Goal: Check status: Check status

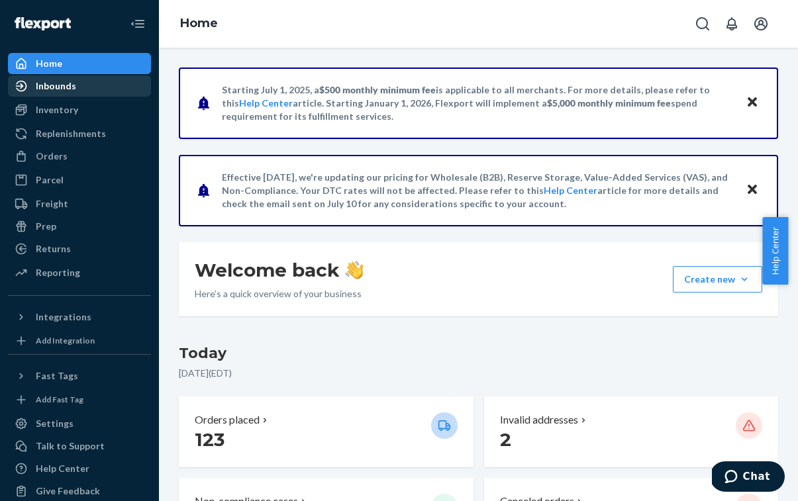
click at [90, 89] on div "Inbounds" at bounding box center [79, 86] width 140 height 19
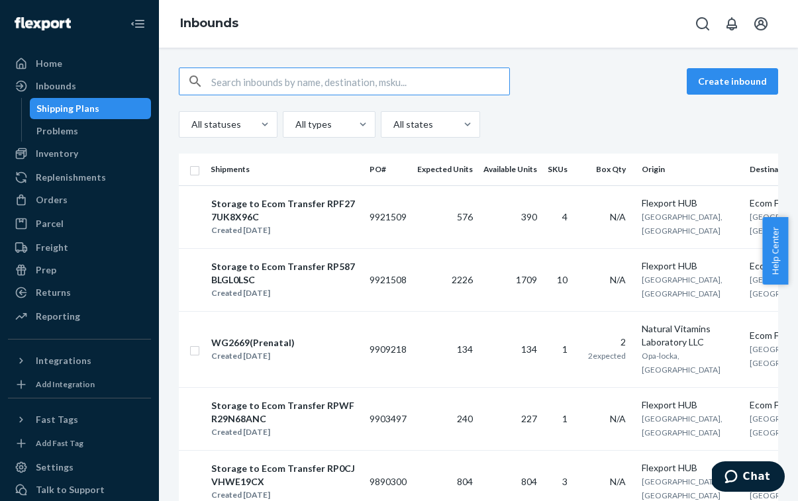
click at [301, 90] on input "text" at bounding box center [360, 81] width 298 height 26
paste input "9856238"
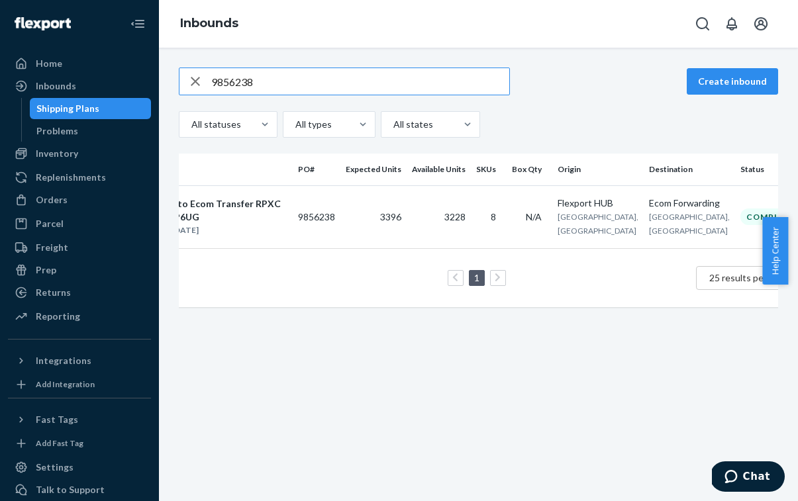
scroll to position [0, 83]
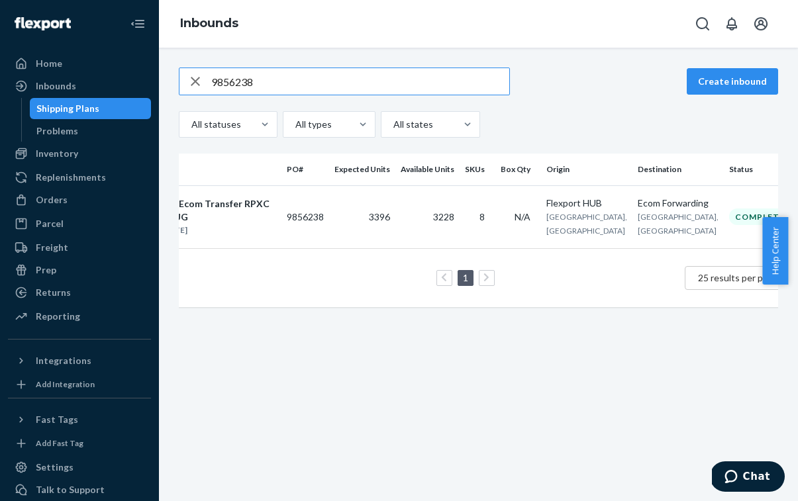
click at [313, 85] on input "9856238" at bounding box center [360, 81] width 298 height 26
paste input "903497"
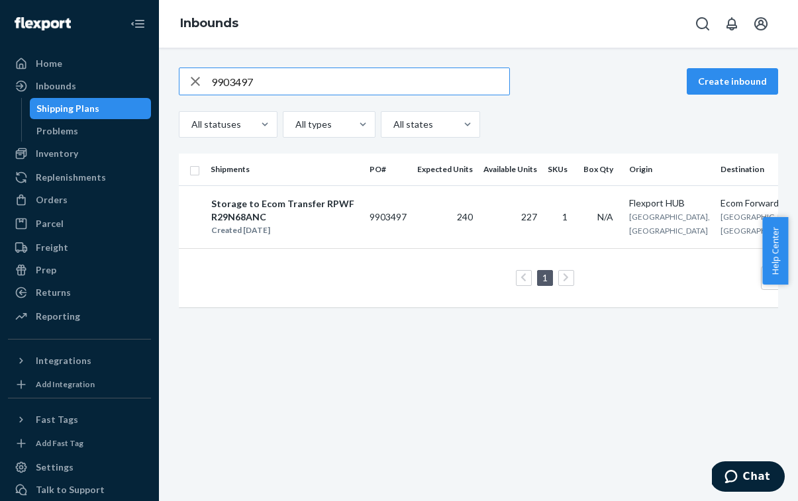
scroll to position [0, 77]
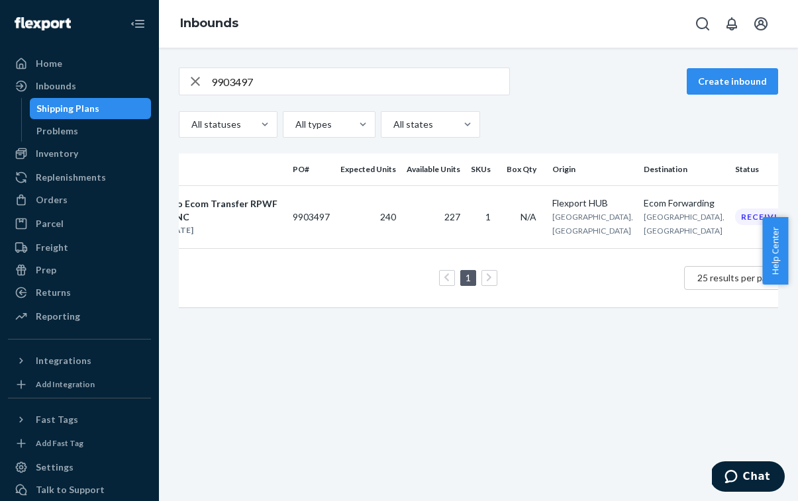
click at [372, 85] on input "9903497" at bounding box center [360, 81] width 298 height 26
paste input "861569"
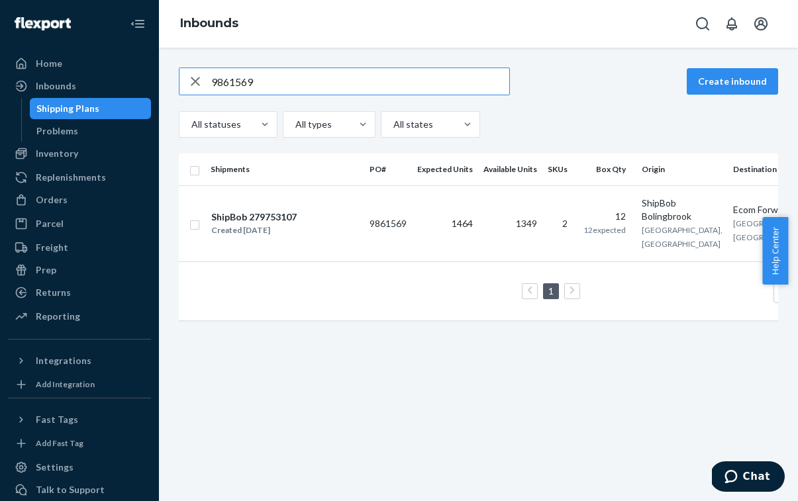
scroll to position [0, 79]
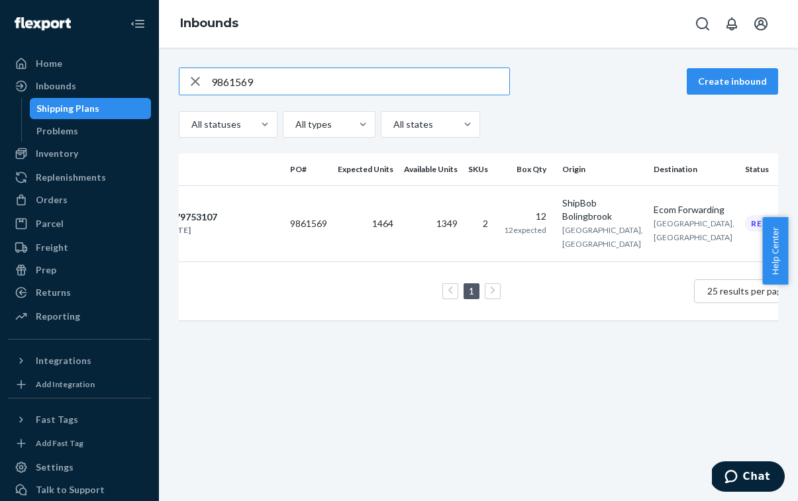
click at [460, 56] on div "9861569 Create inbound All statuses All types All states Shipments PO# Expected…" at bounding box center [478, 275] width 639 height 454
click at [593, 25] on div "Inbounds" at bounding box center [478, 24] width 639 height 48
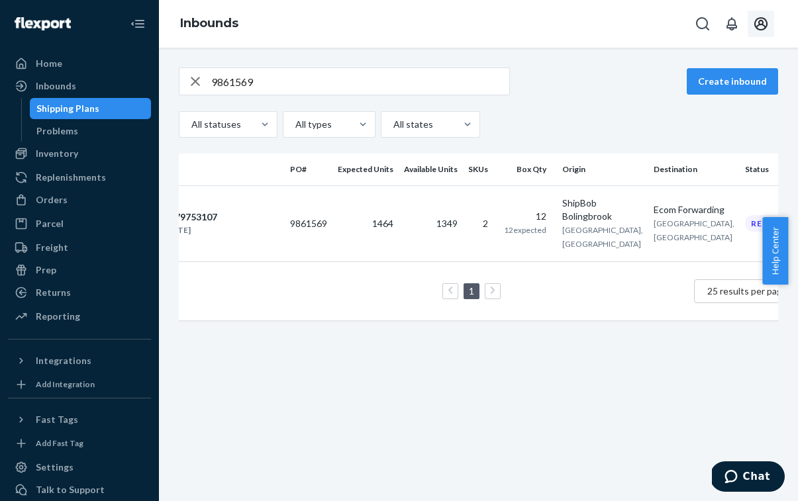
click at [760, 28] on icon "Open account menu" at bounding box center [761, 24] width 16 height 16
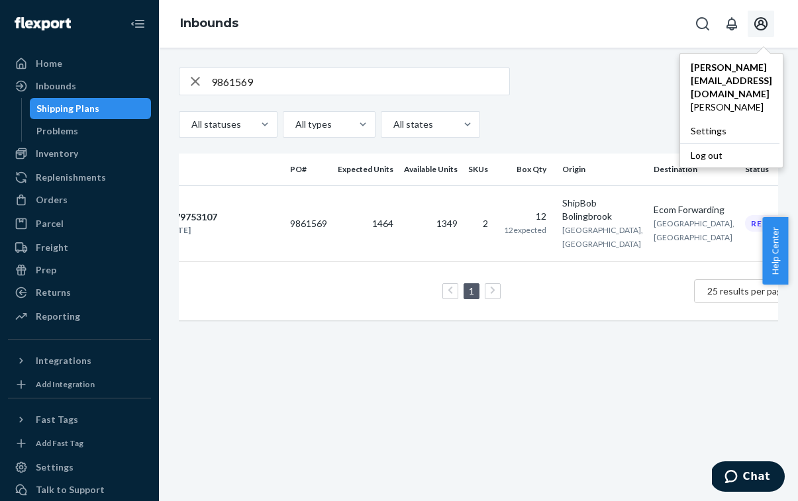
click at [309, 77] on input "9861569" at bounding box center [360, 81] width 298 height 26
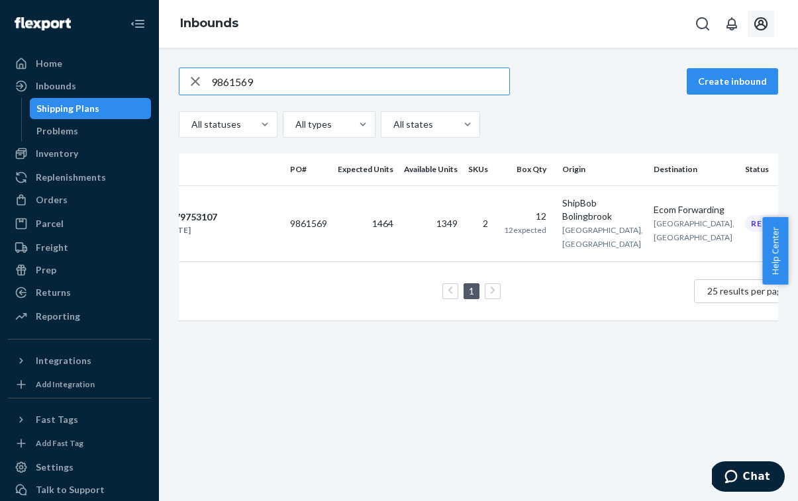
click at [309, 77] on input "9861569" at bounding box center [360, 81] width 298 height 26
paste input "56238"
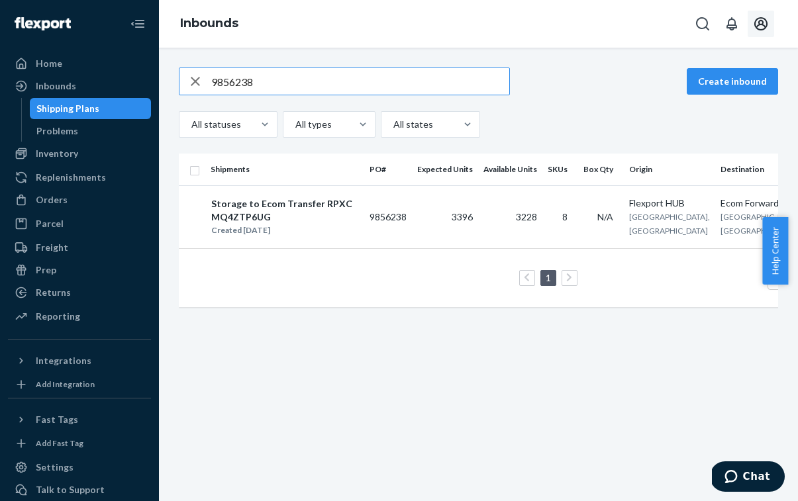
scroll to position [0, 83]
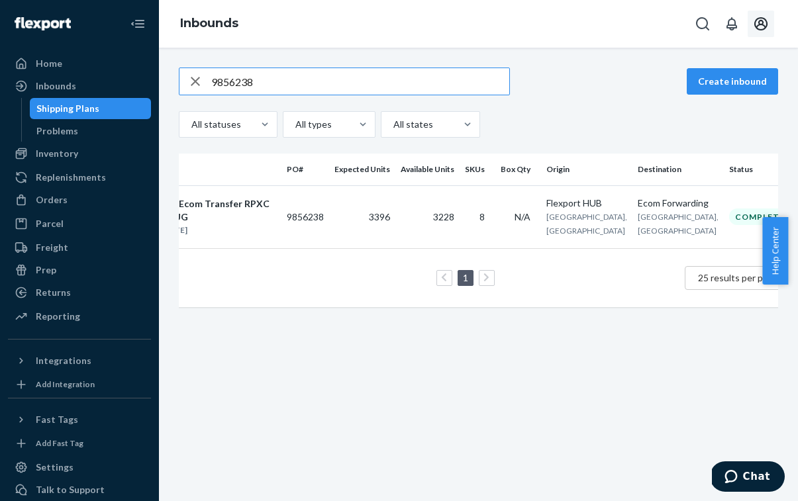
click at [323, 77] on input "9856238" at bounding box center [360, 81] width 298 height 26
paste input "903497"
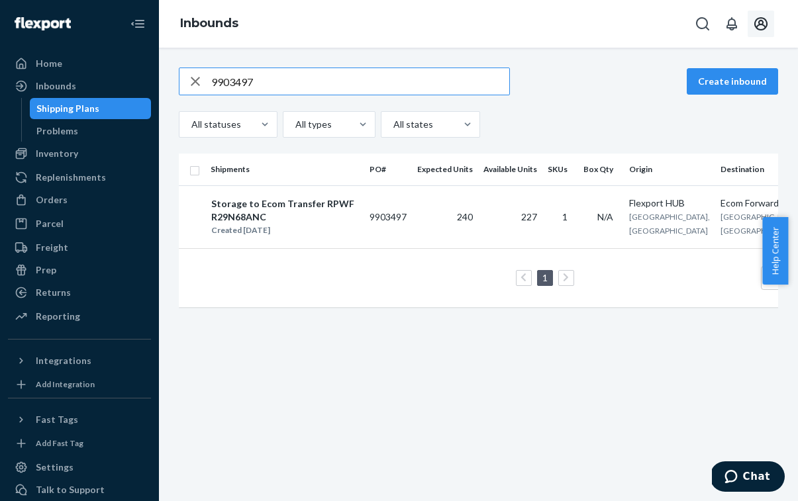
scroll to position [0, 77]
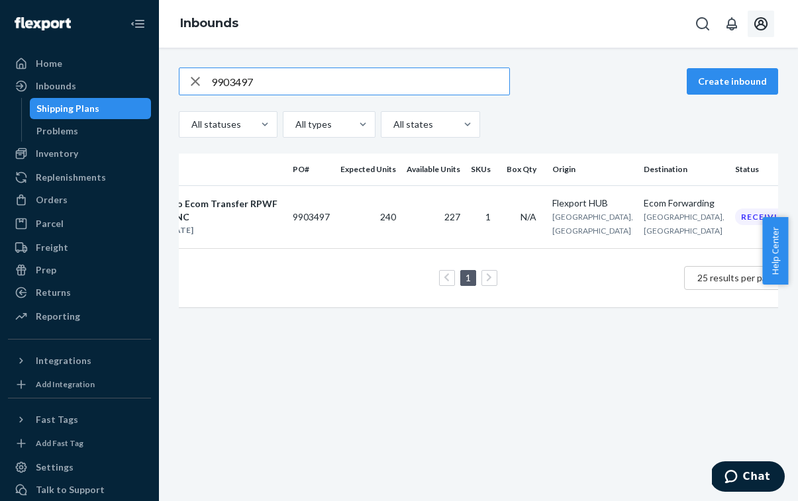
click at [354, 77] on input "9903497" at bounding box center [360, 81] width 298 height 26
paste input "861569"
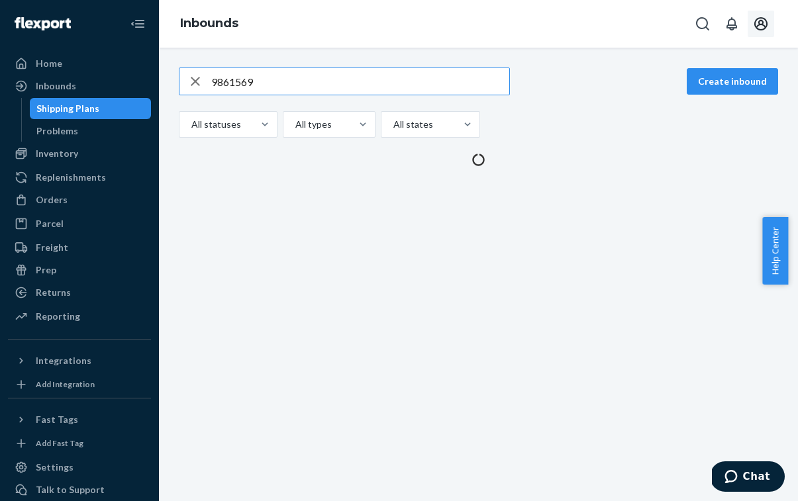
scroll to position [0, 0]
type input "9861569"
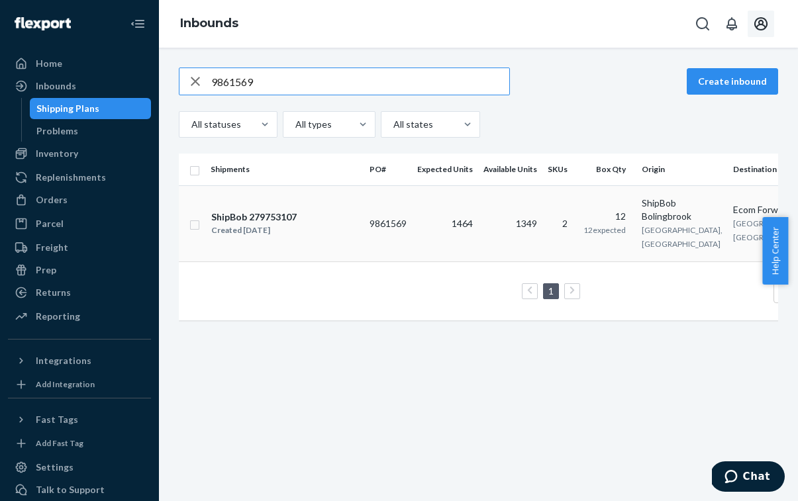
click at [231, 224] on div "Created Jul 18, 2025" at bounding box center [253, 230] width 85 height 13
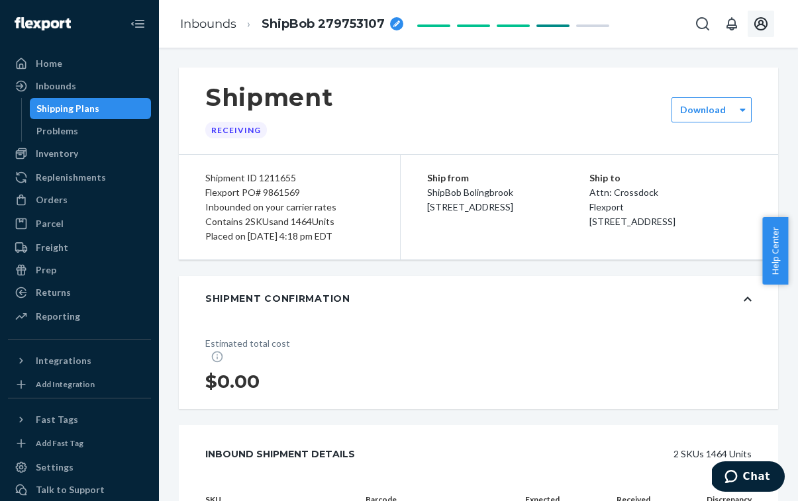
click at [758, 27] on icon "Open account menu" at bounding box center [761, 24] width 16 height 16
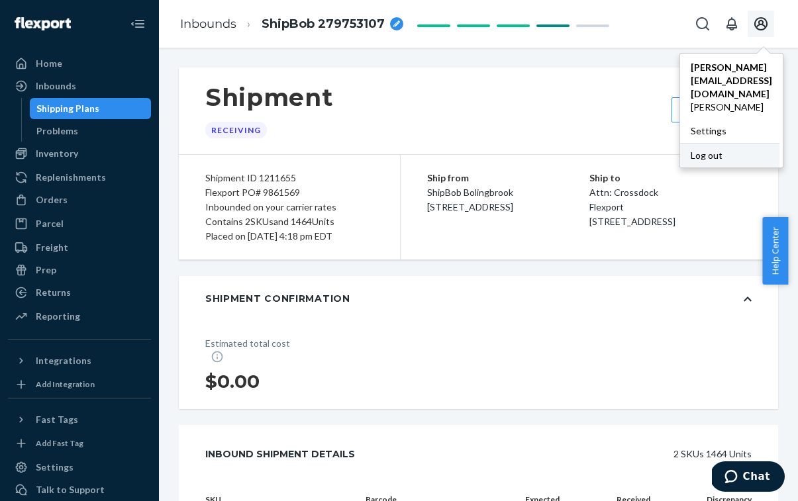
click at [680, 143] on div "Log out" at bounding box center [729, 155] width 99 height 25
